Goal: Information Seeking & Learning: Find specific fact

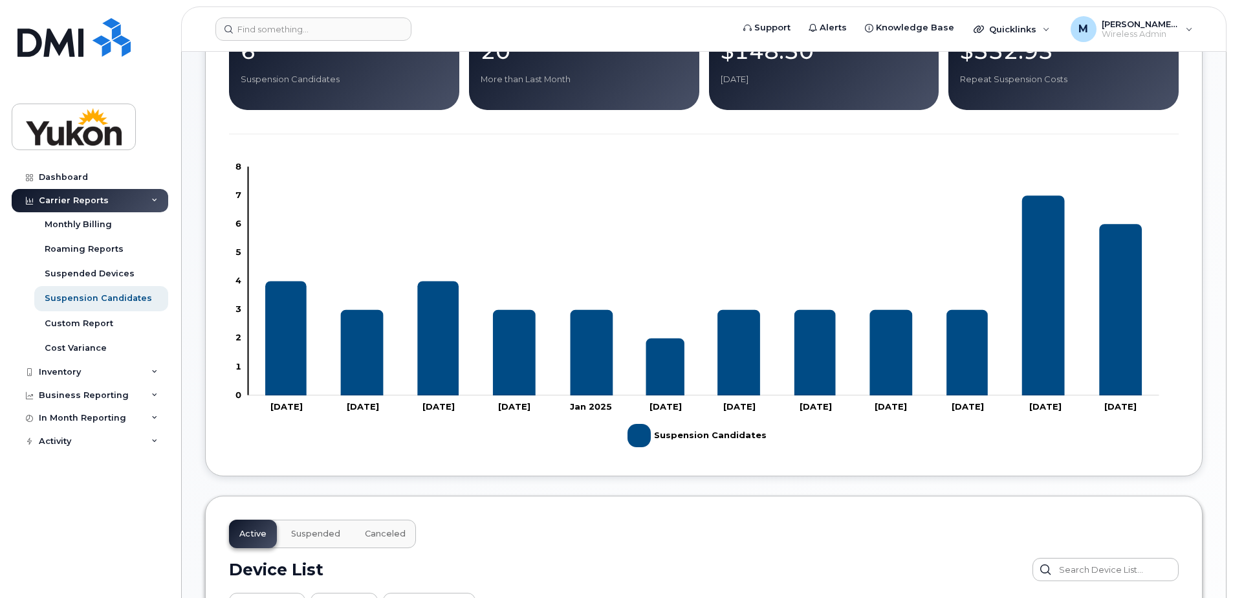
scroll to position [259, 0]
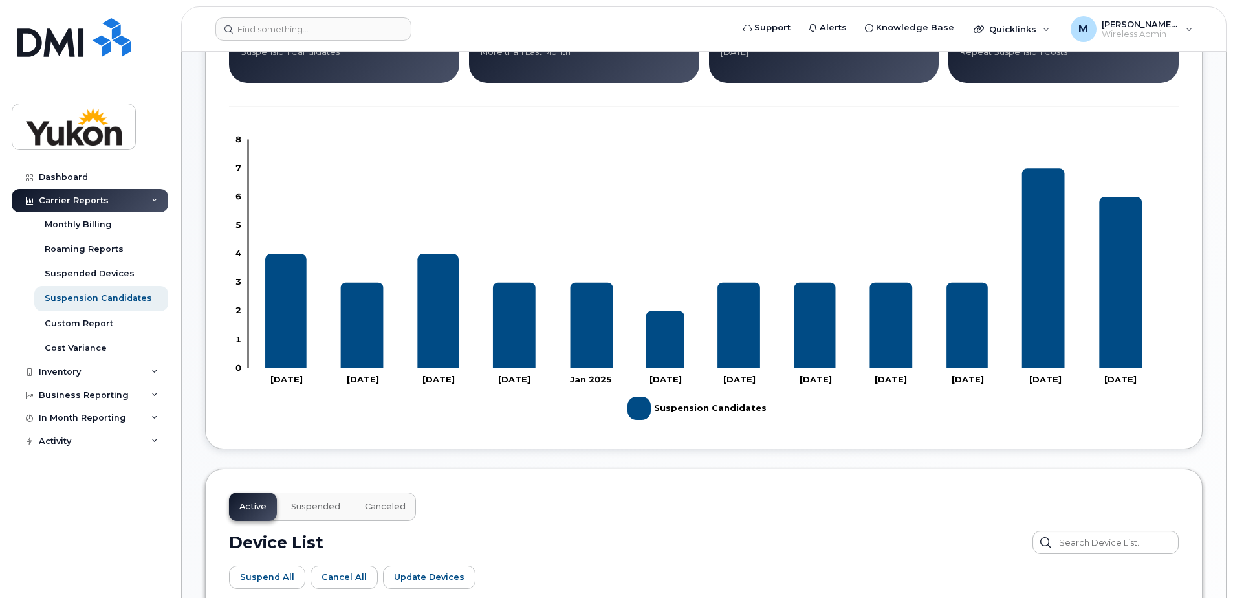
click at [1045, 292] on icon "Suspension Candidates" at bounding box center [1043, 268] width 43 height 200
click at [1133, 299] on icon "Suspension Candidates" at bounding box center [1120, 282] width 43 height 171
click at [96, 279] on div "Suspended Devices" at bounding box center [90, 274] width 90 height 12
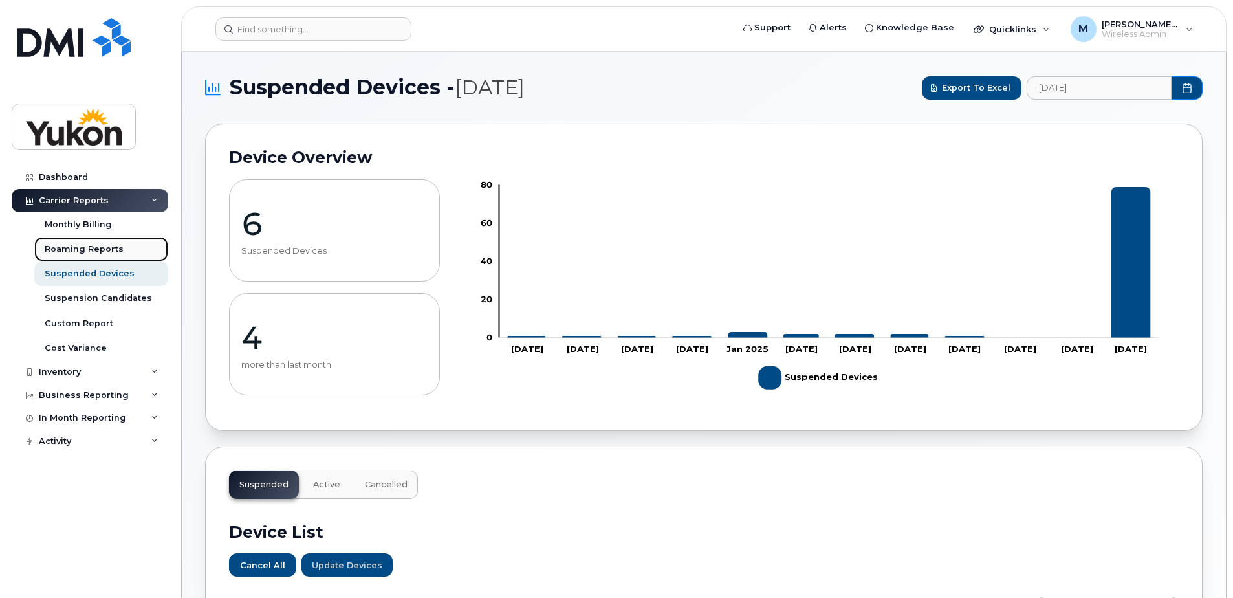
click at [113, 250] on div "Roaming Reports" at bounding box center [84, 249] width 79 height 12
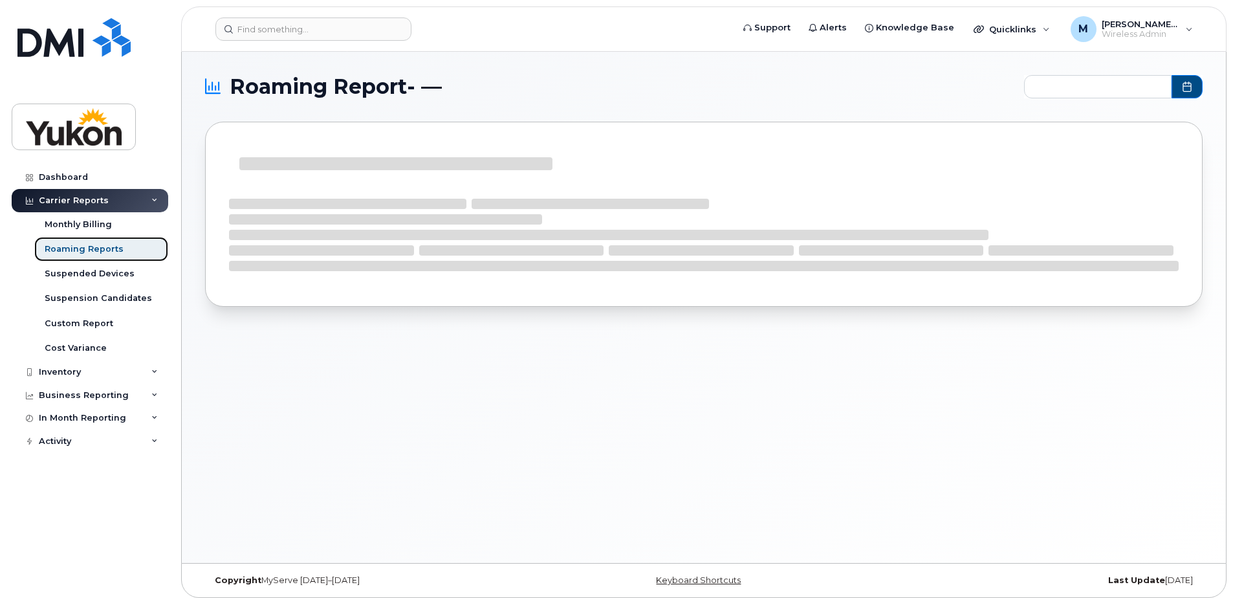
type input "2024-09 - 2025-08"
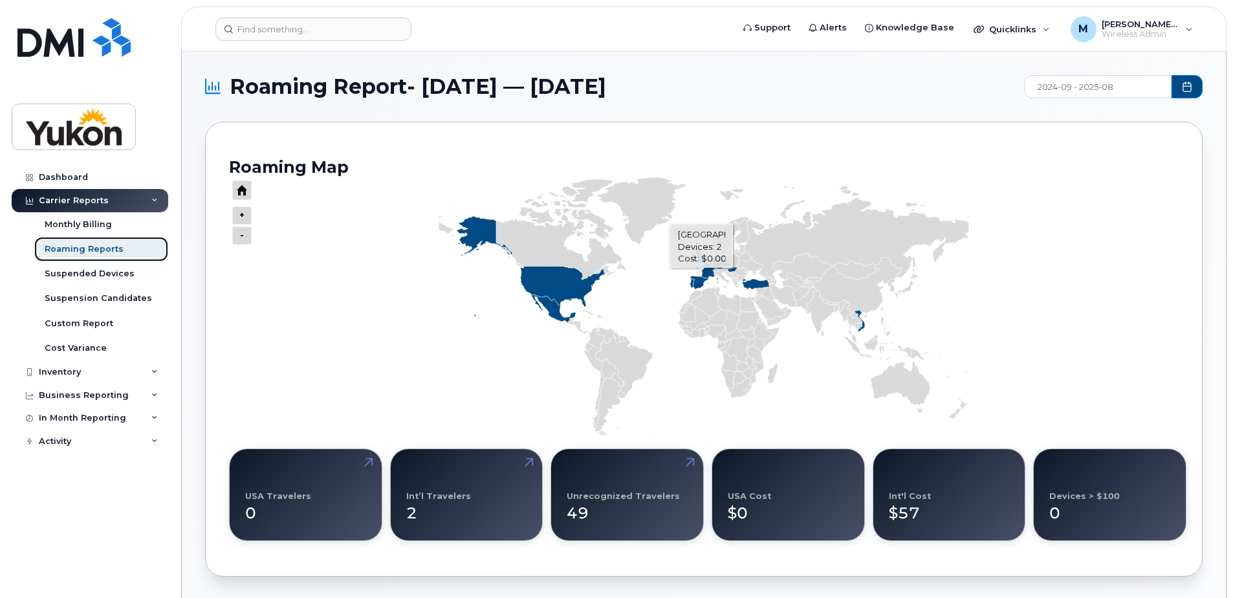
click at [707, 271] on icon "Series" at bounding box center [707, 271] width 21 height 18
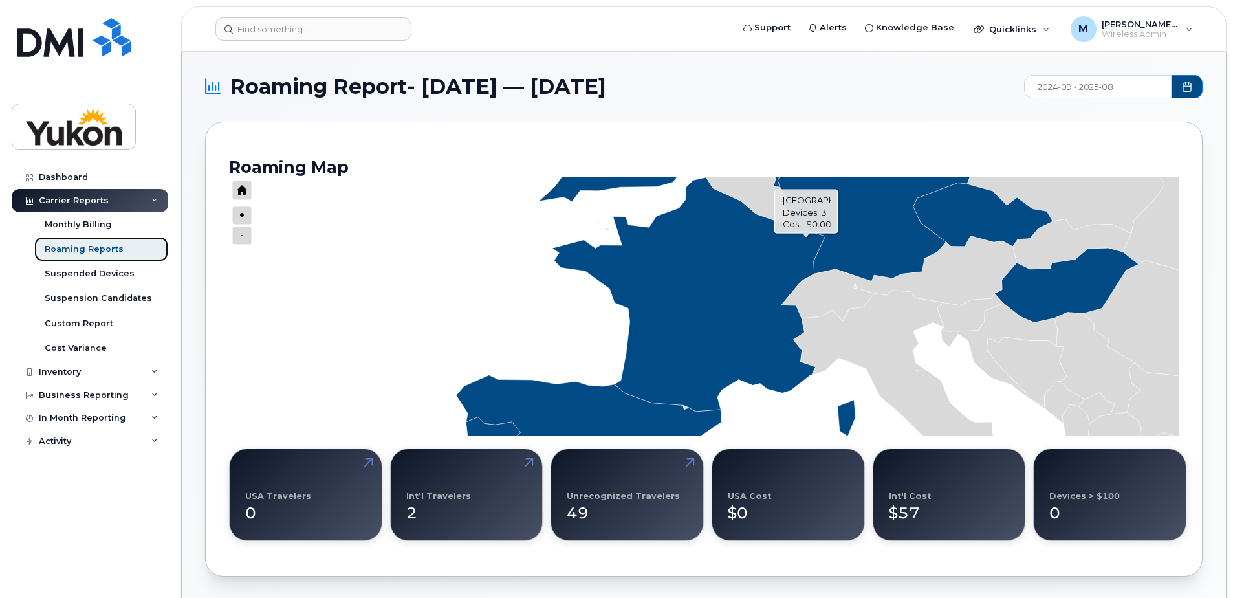
click at [871, 226] on icon "Series" at bounding box center [875, 174] width 194 height 213
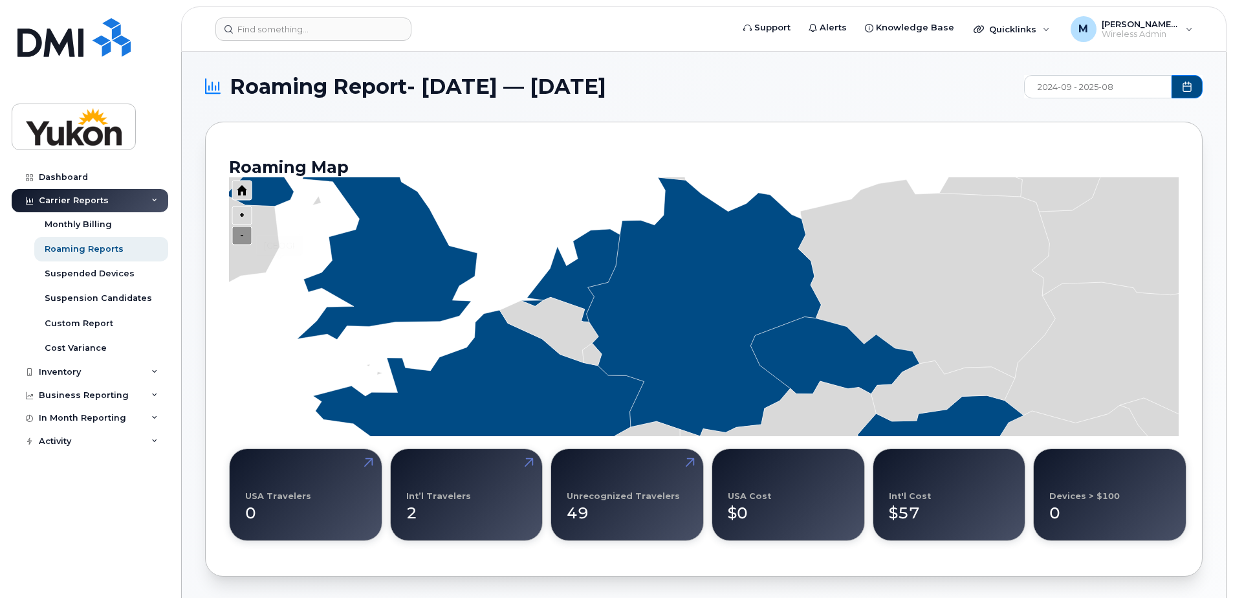
click at [243, 234] on icon "Press ENTER to zoom in" at bounding box center [241, 235] width 19 height 18
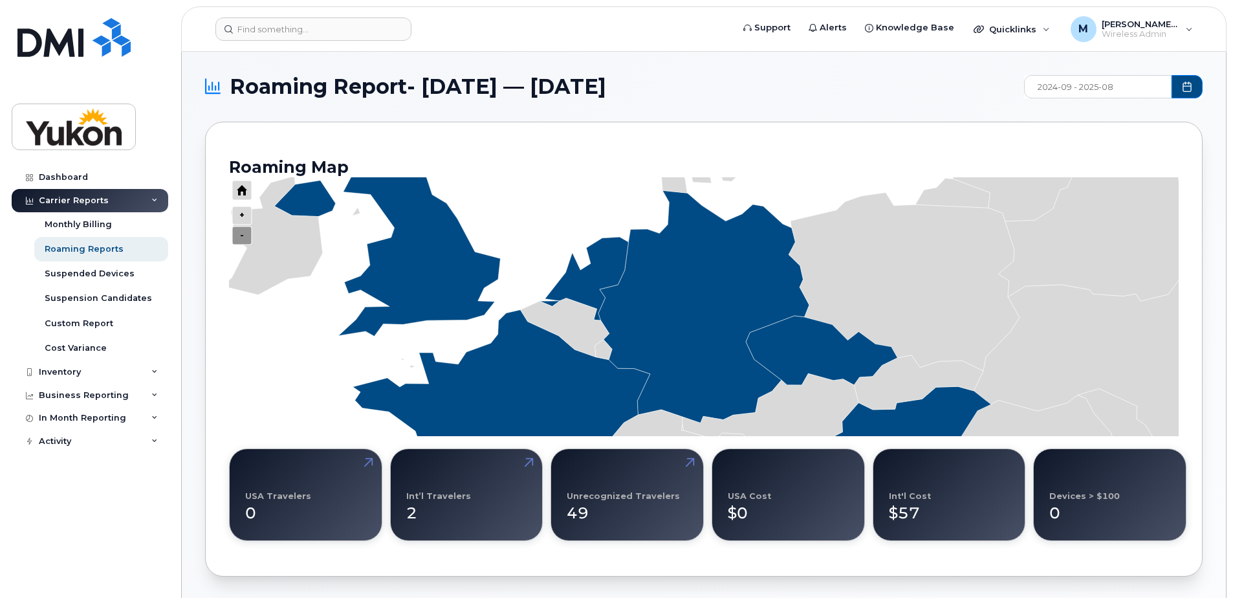
click at [243, 234] on icon "Press ENTER to zoom in" at bounding box center [241, 235] width 19 height 18
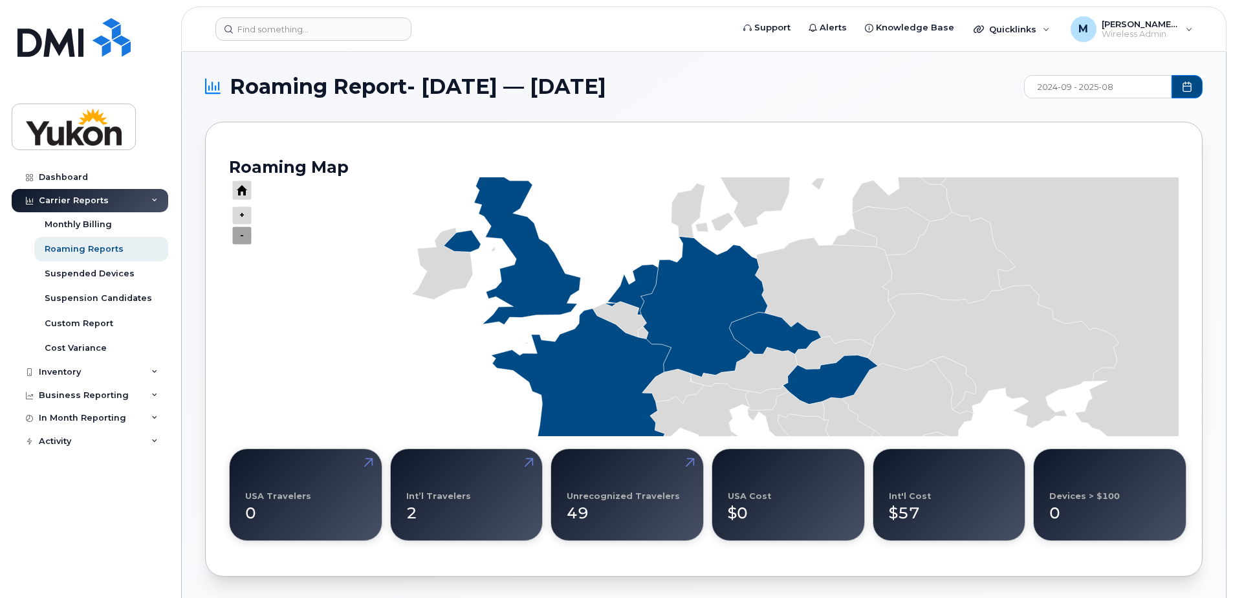
click at [243, 234] on icon "Press ENTER to zoom in" at bounding box center [241, 235] width 19 height 18
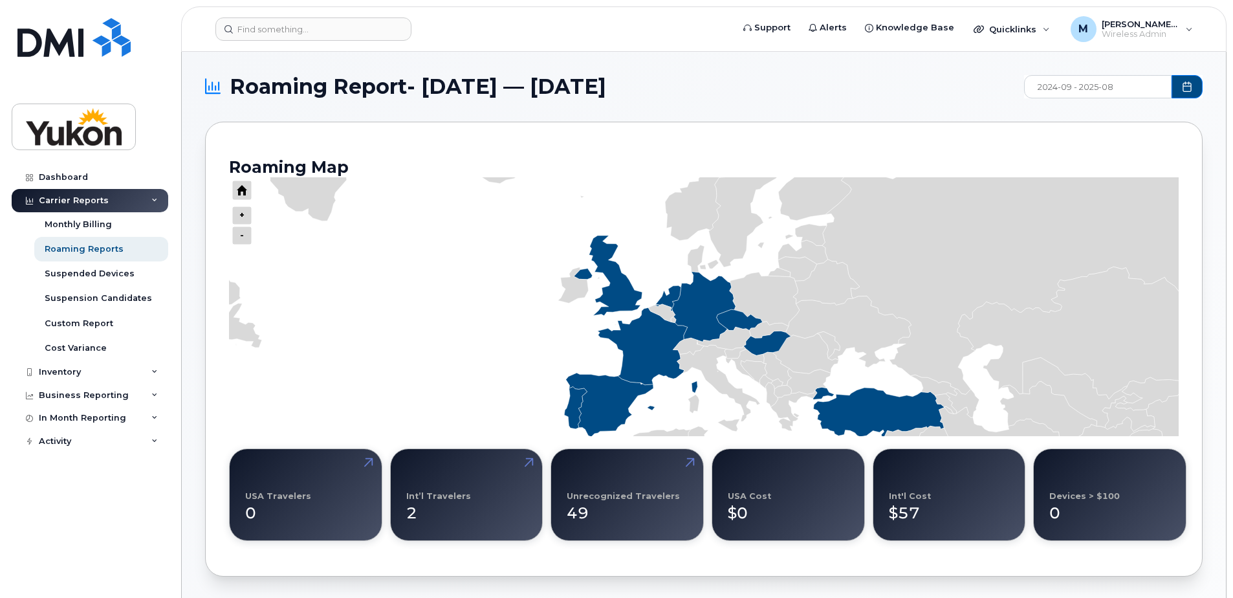
click at [459, 498] on div "Int’l Travelers" at bounding box center [438, 496] width 65 height 10
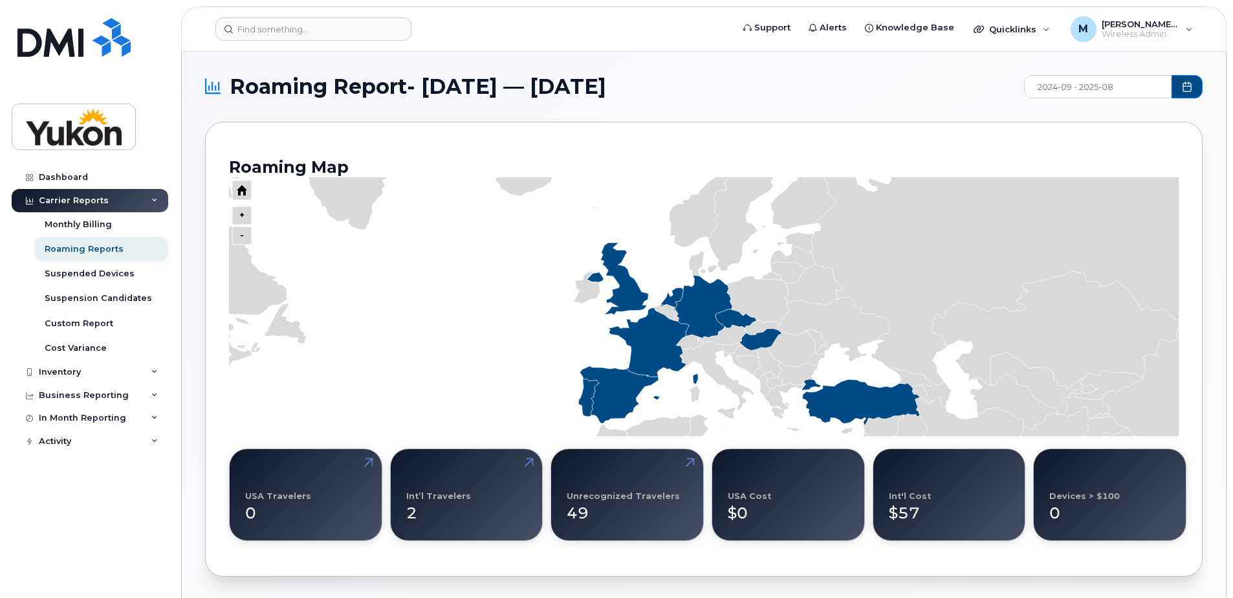
click at [453, 494] on div "Int’l Travelers" at bounding box center [438, 496] width 65 height 10
click at [477, 494] on div "2" at bounding box center [466, 508] width 121 height 34
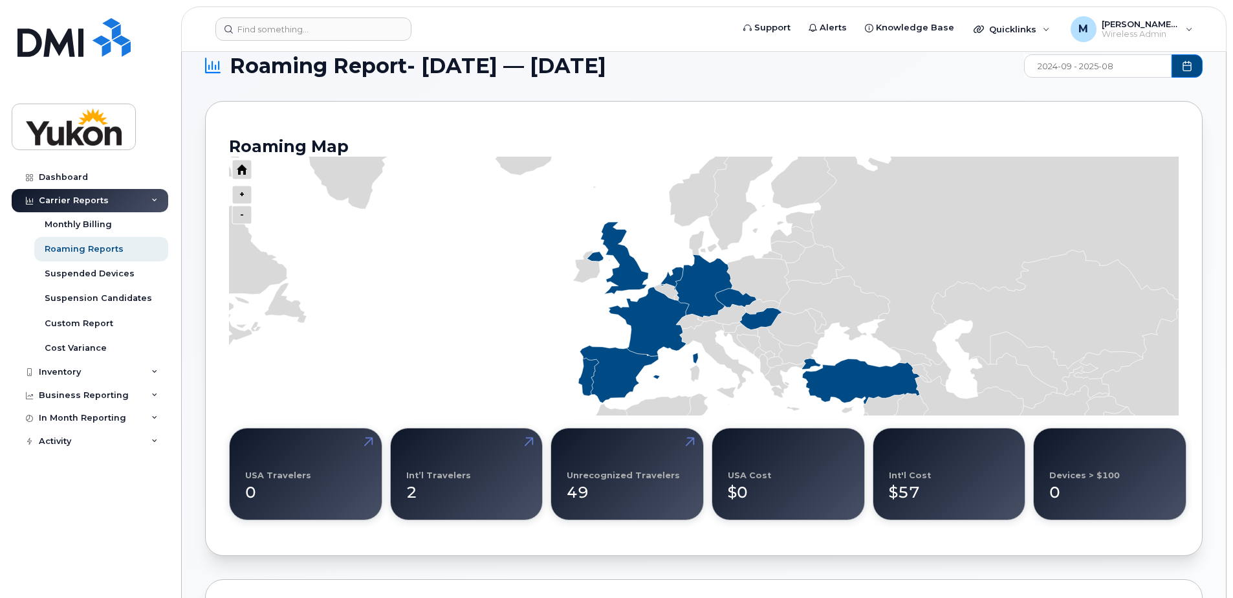
scroll to position [16, 0]
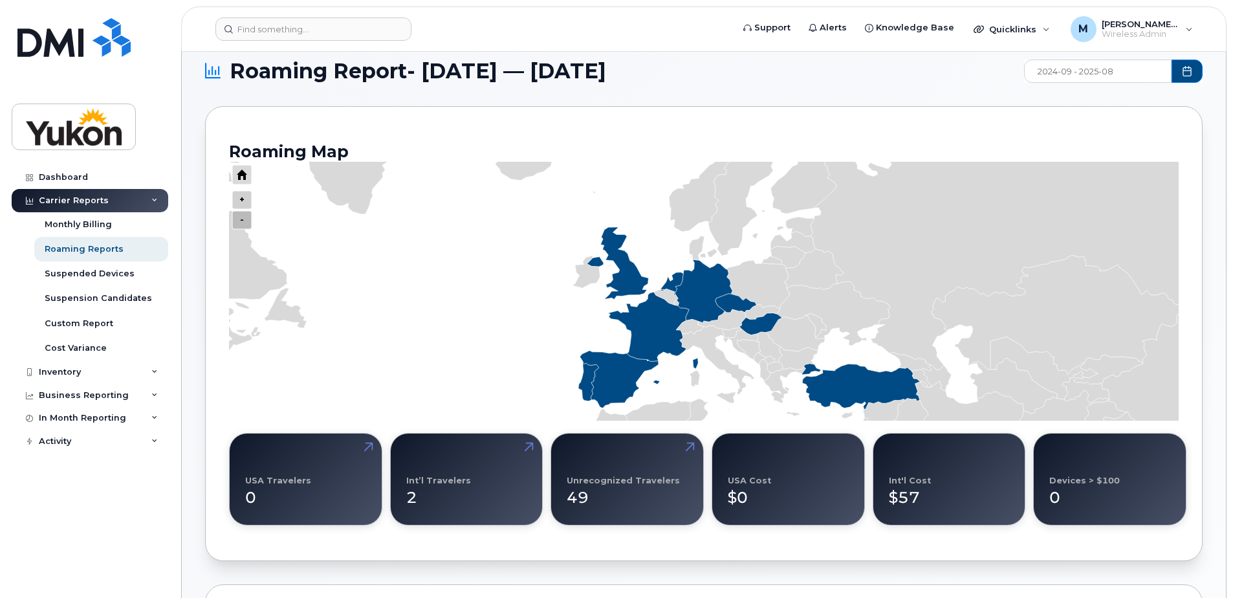
click at [240, 224] on icon "Press ENTER to zoom in" at bounding box center [241, 220] width 19 height 18
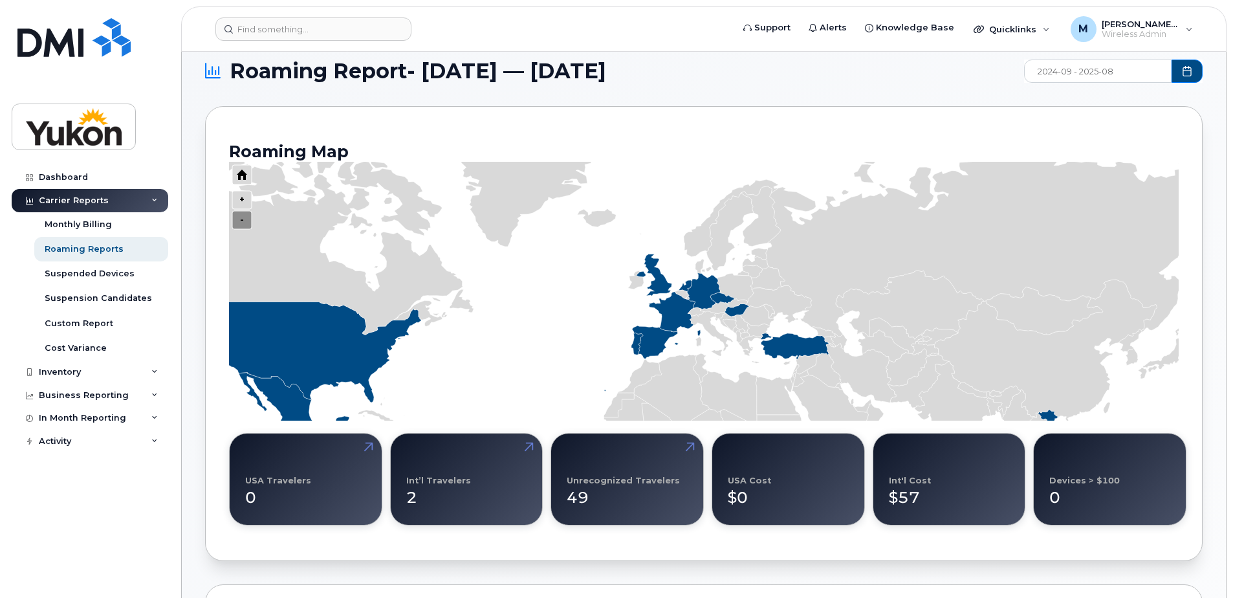
click at [240, 224] on icon "Press ENTER to zoom in" at bounding box center [241, 220] width 19 height 18
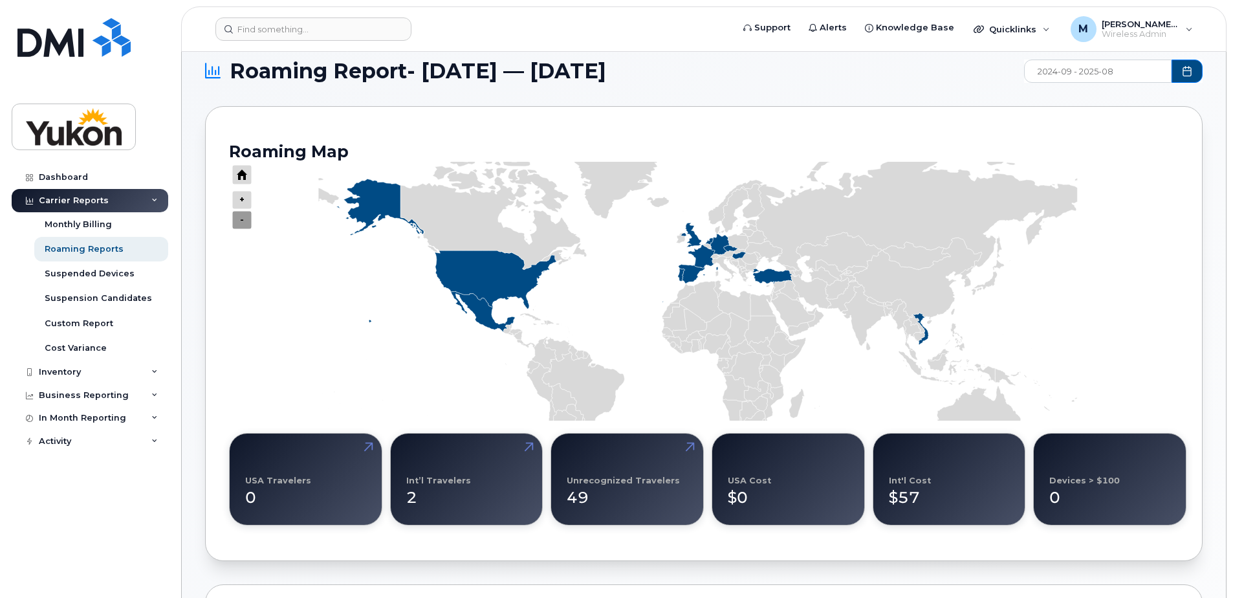
click at [240, 224] on icon "Press ENTER to zoom in" at bounding box center [241, 220] width 19 height 18
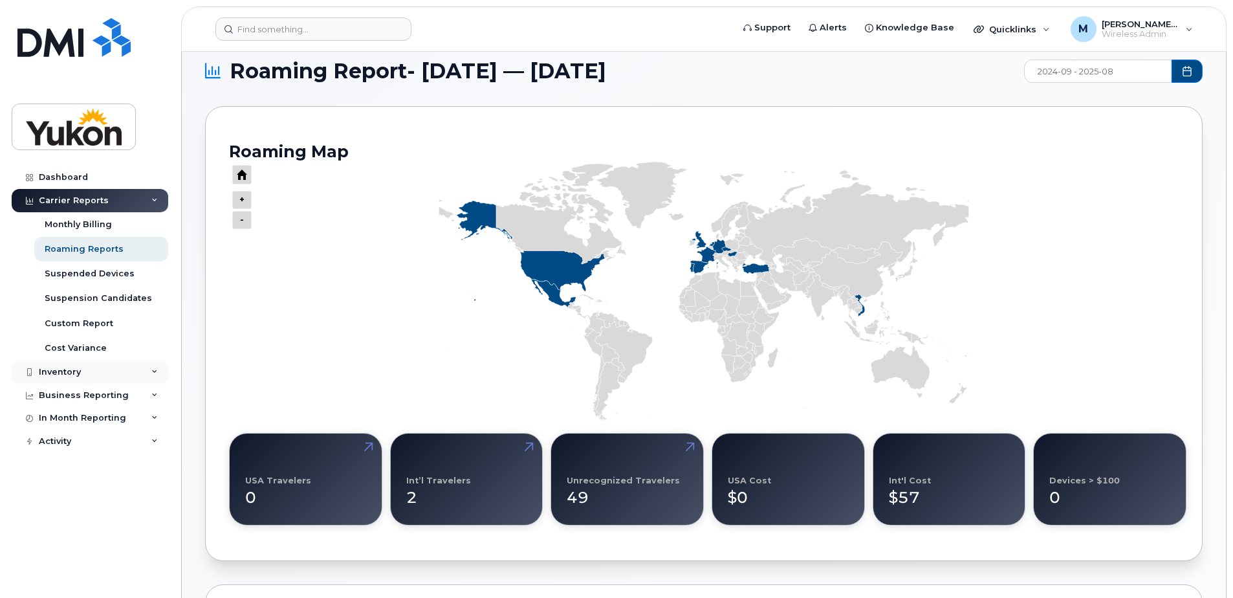
click at [50, 375] on div "Inventory" at bounding box center [60, 372] width 42 height 10
click at [74, 395] on div "Mobility Devices" at bounding box center [81, 396] width 73 height 12
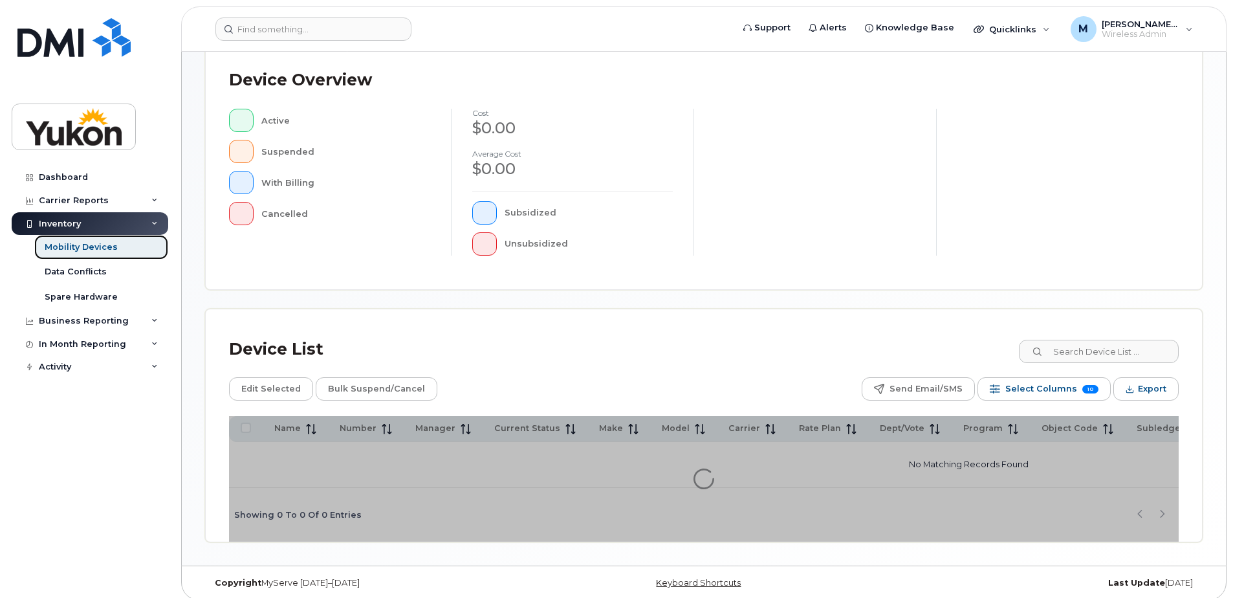
scroll to position [296, 0]
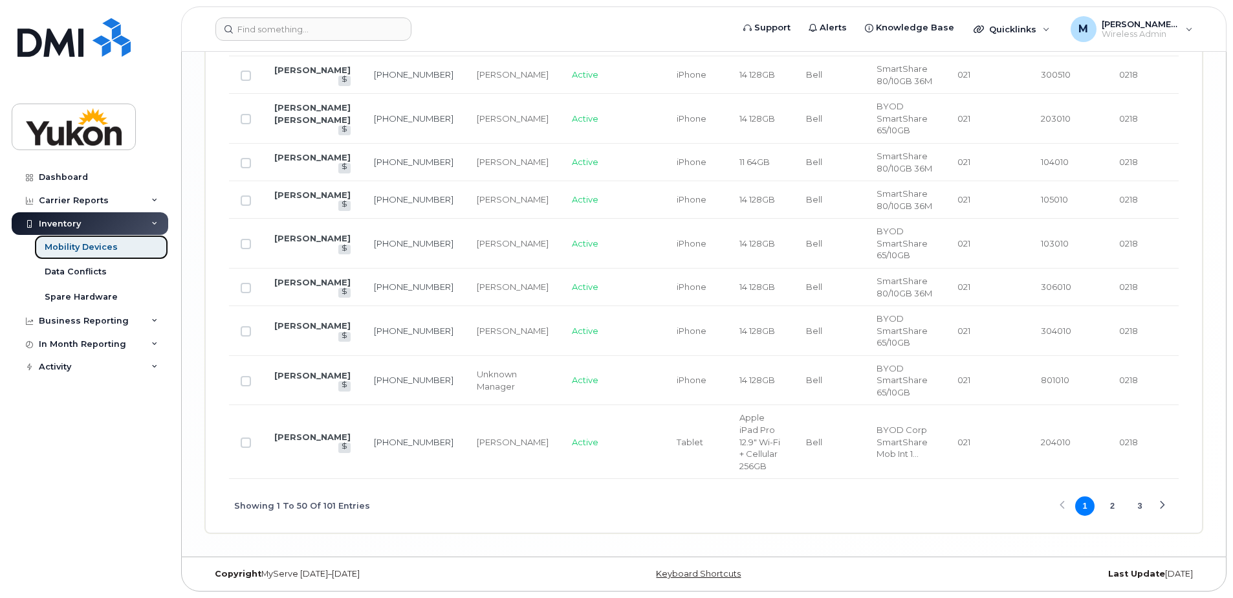
scroll to position [2748, 0]
click at [1105, 508] on button "2" at bounding box center [1112, 505] width 19 height 19
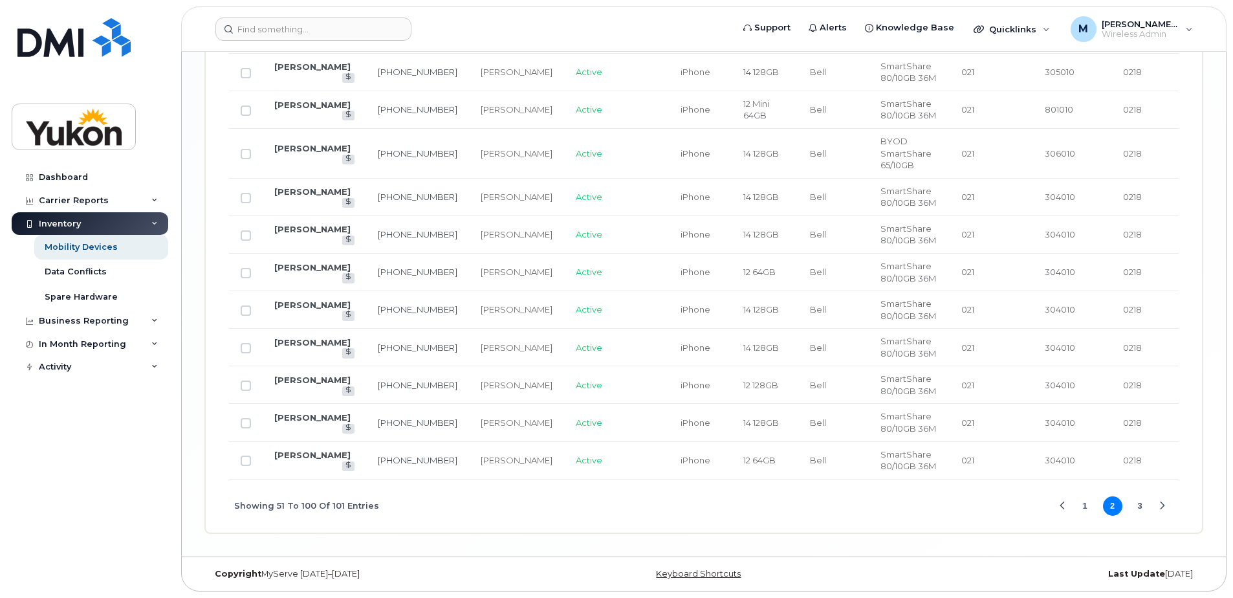
click at [1115, 404] on td "0218" at bounding box center [1158, 385] width 95 height 38
click at [1137, 512] on button "3" at bounding box center [1139, 505] width 19 height 19
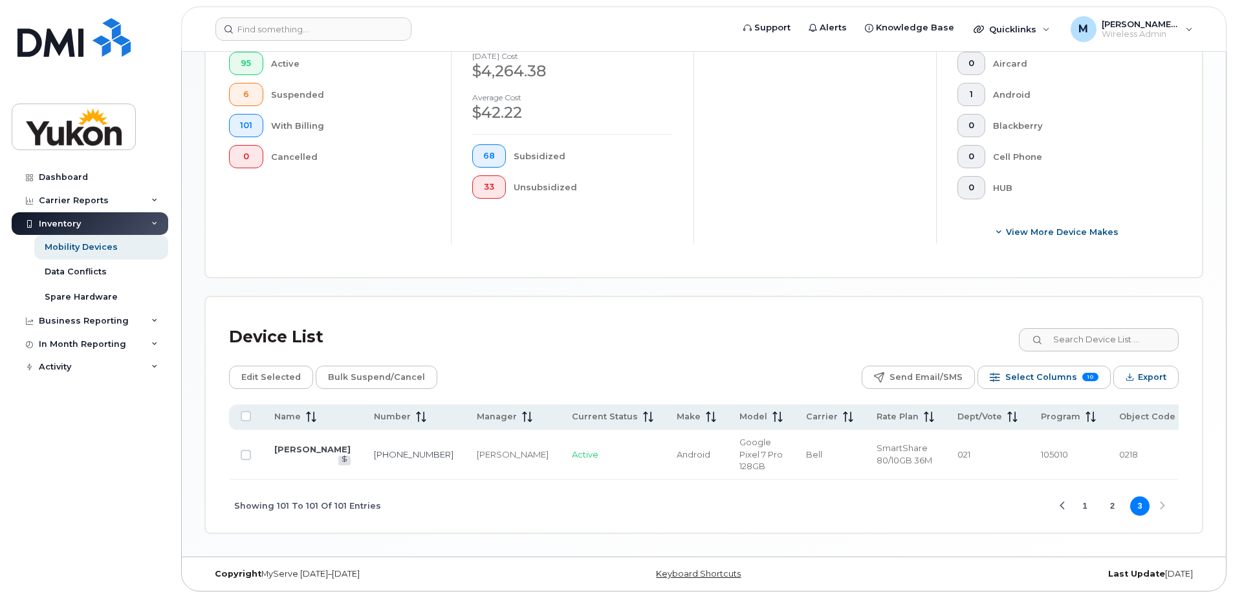
click at [1089, 507] on button "1" at bounding box center [1084, 505] width 19 height 19
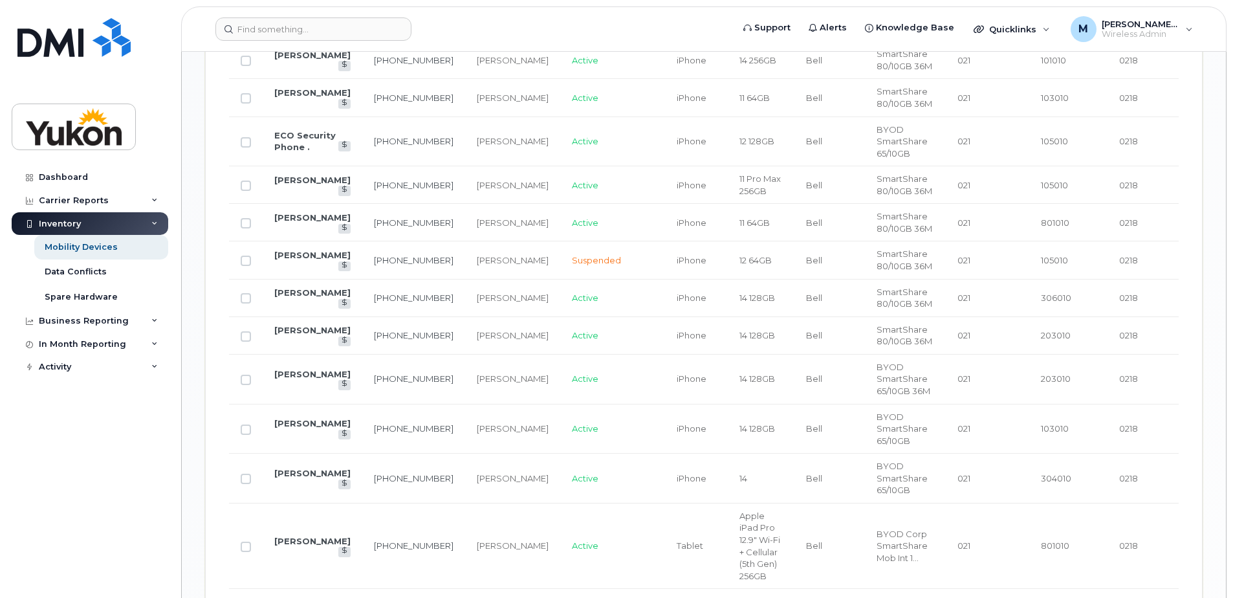
scroll to position [1554, 0]
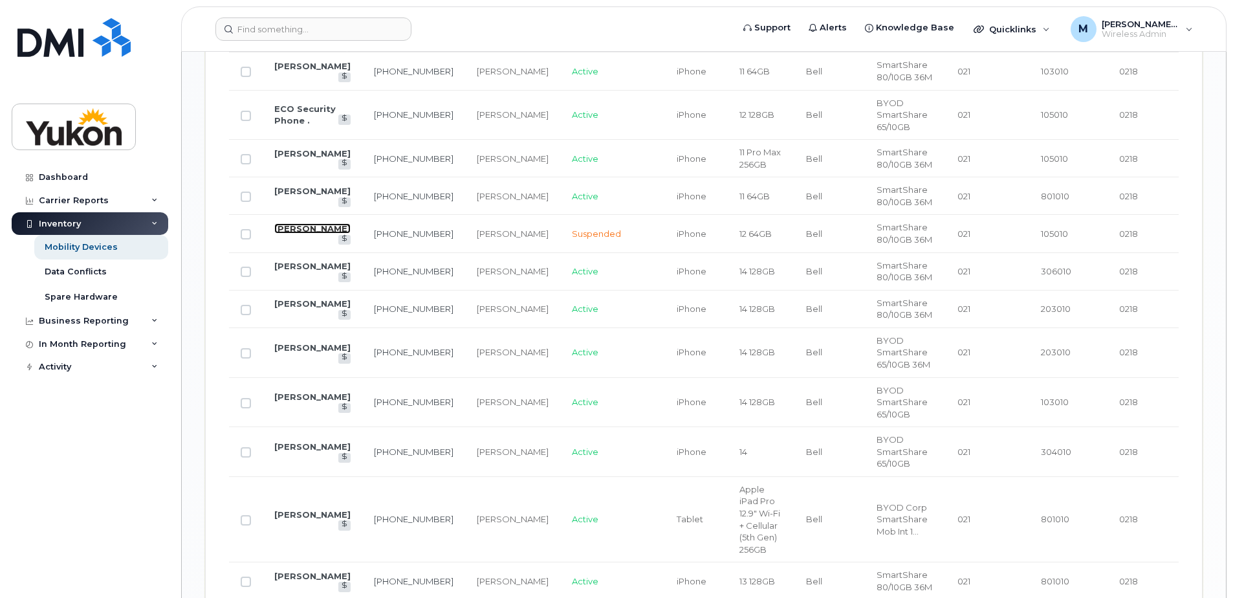
click at [315, 234] on link "[PERSON_NAME]" at bounding box center [312, 228] width 76 height 10
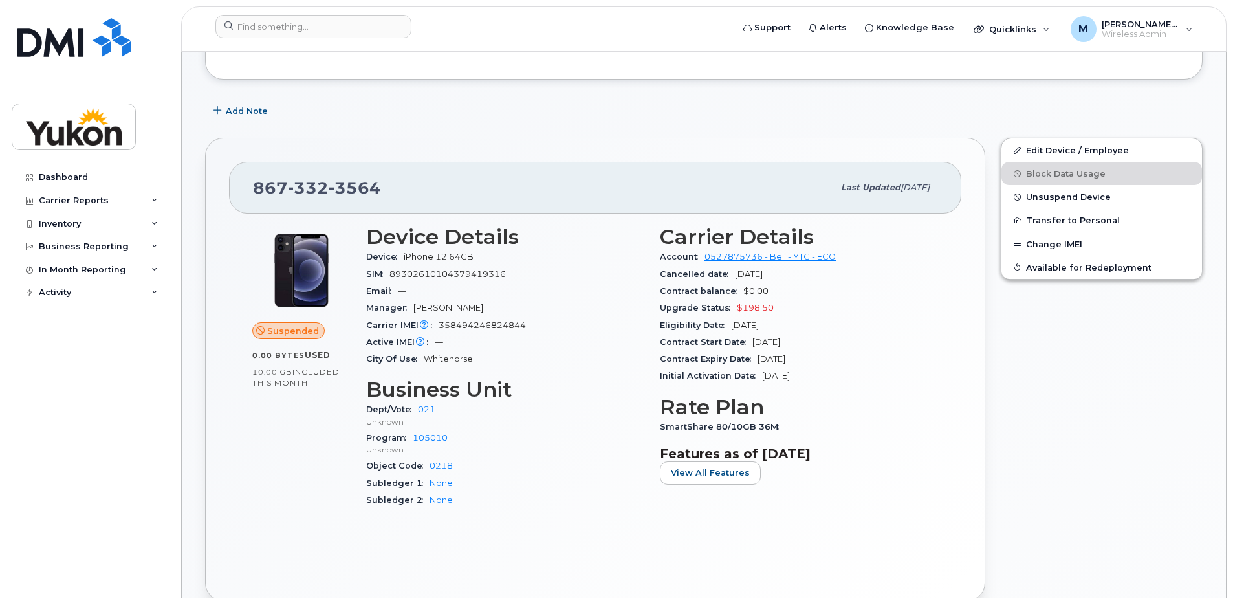
scroll to position [239, 0]
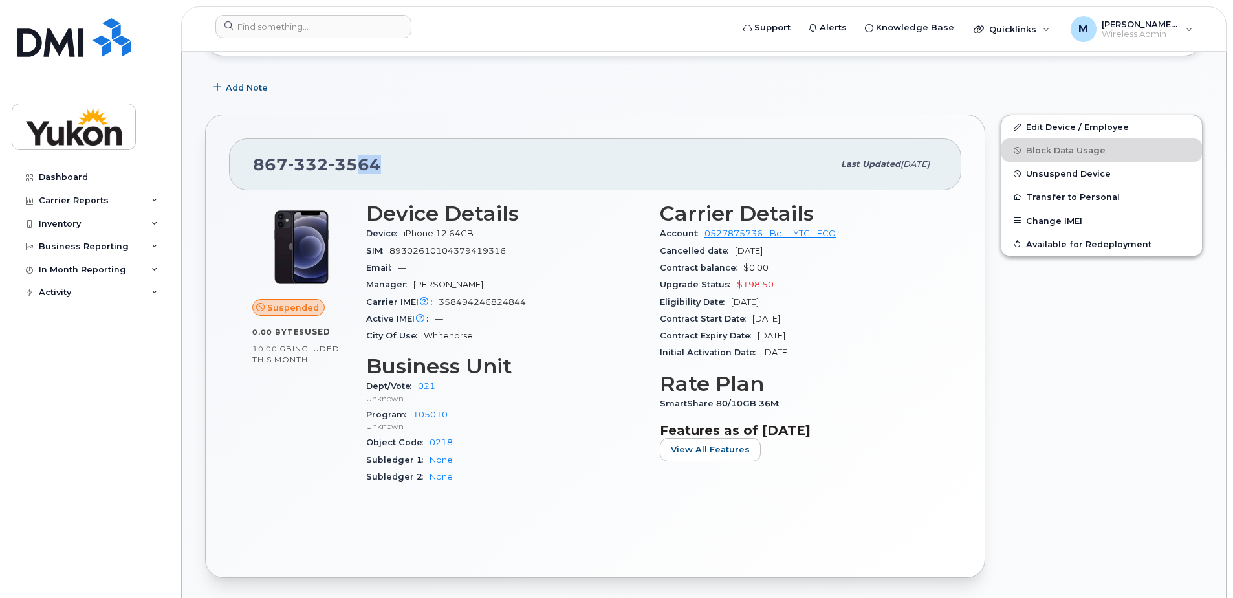
drag, startPoint x: 358, startPoint y: 170, endPoint x: 398, endPoint y: 169, distance: 40.1
click at [398, 169] on div "[PHONE_NUMBER]" at bounding box center [543, 164] width 580 height 27
click at [401, 171] on div "[PHONE_NUMBER]" at bounding box center [543, 164] width 580 height 27
